Goal: Information Seeking & Learning: Compare options

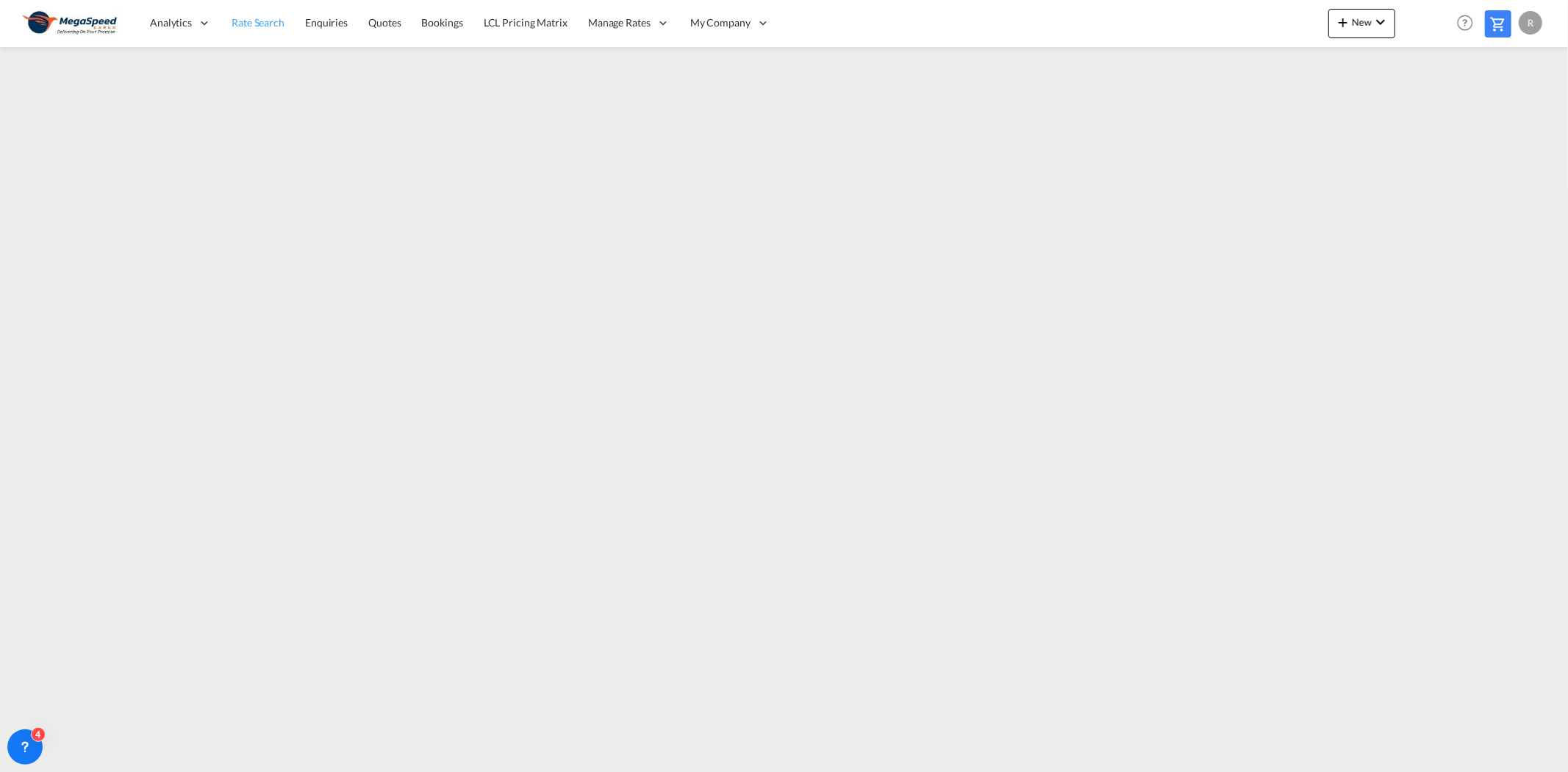
click at [245, 10] on link "Rate Search" at bounding box center [257, 23] width 73 height 48
